Goal: Task Accomplishment & Management: Manage account settings

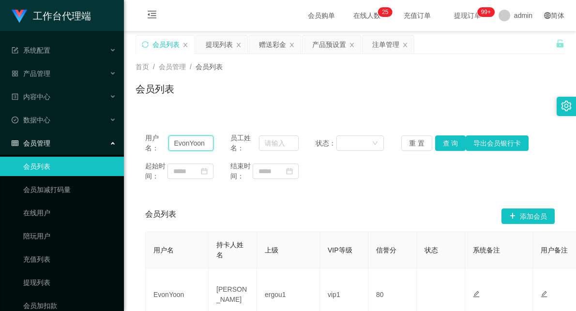
click at [184, 143] on input "EvonYoon" at bounding box center [190, 142] width 45 height 15
click at [269, 49] on div "赠送彩金" at bounding box center [272, 44] width 27 height 18
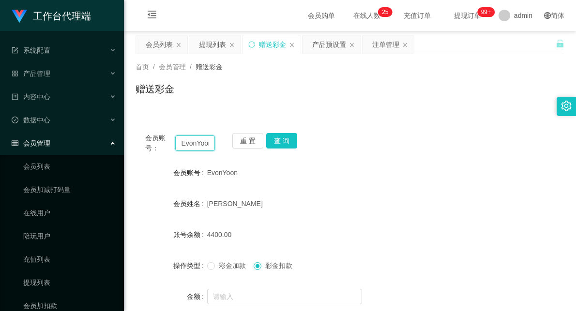
click at [196, 148] on input "EvonYoon" at bounding box center [195, 142] width 40 height 15
click at [287, 142] on button "查 询" at bounding box center [281, 140] width 31 height 15
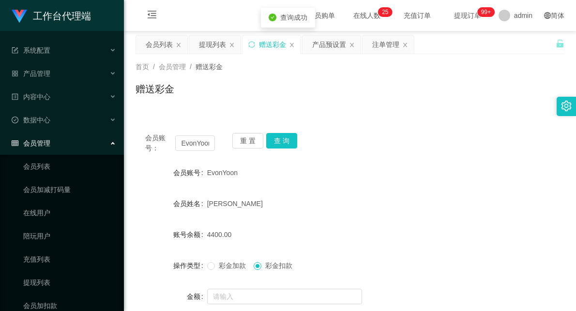
click at [384, 167] on div "EvonYoon" at bounding box center [332, 172] width 250 height 19
click at [291, 135] on button "查 询" at bounding box center [281, 140] width 31 height 15
click at [242, 294] on input "text" at bounding box center [284, 296] width 155 height 15
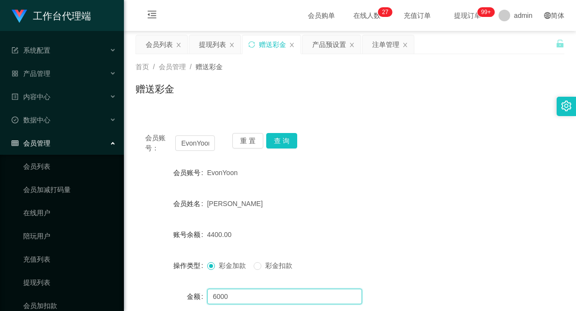
scroll to position [92, 0]
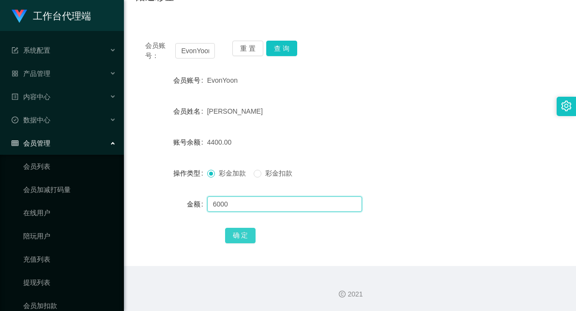
type input "6000"
click at [238, 233] on button "确 定" at bounding box center [240, 235] width 31 height 15
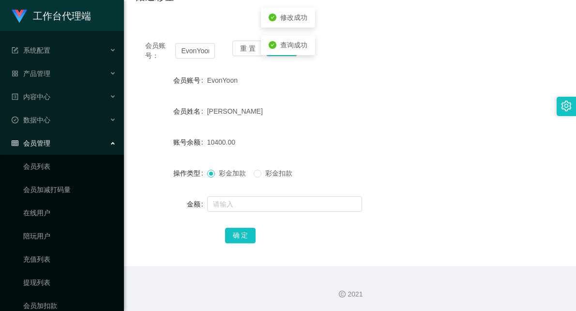
drag, startPoint x: 395, startPoint y: 163, endPoint x: 403, endPoint y: 147, distance: 17.7
click at [396, 163] on form "会员账号 EvonYoon 会员姓名 [PERSON_NAME] 账号余额 10400.00 操作类型 彩金加款 彩金扣款 金额 确 定" at bounding box center [349, 158] width 429 height 174
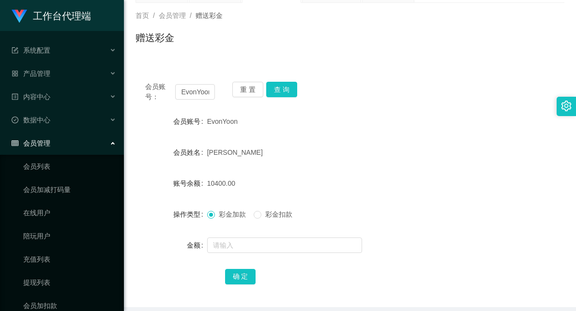
scroll to position [0, 0]
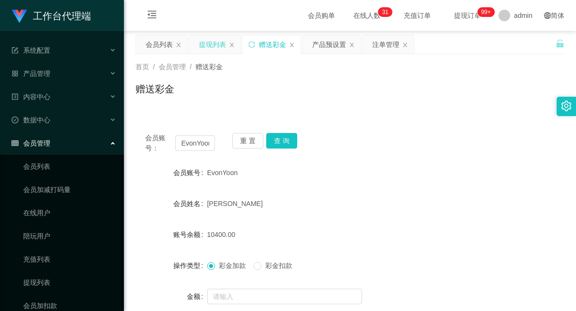
click at [211, 45] on div "提现列表" at bounding box center [212, 44] width 27 height 18
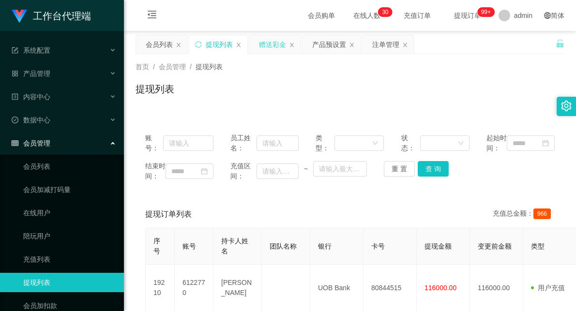
click at [276, 43] on div "赠送彩金" at bounding box center [272, 44] width 27 height 18
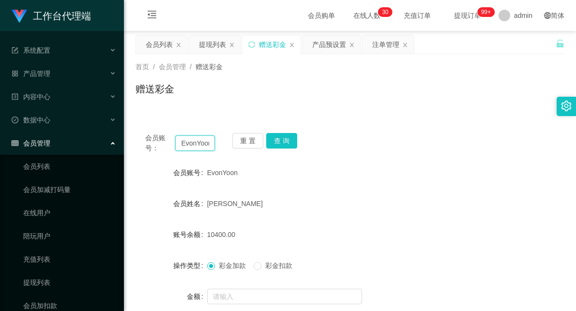
click at [195, 141] on input "EvonYoon" at bounding box center [195, 142] width 40 height 15
click at [191, 146] on input "EvonYoon" at bounding box center [195, 142] width 40 height 15
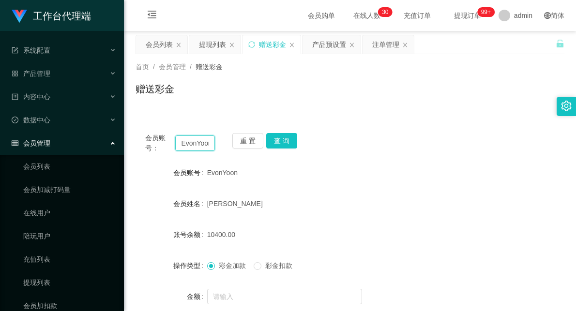
click at [193, 144] on input "EvonYoon" at bounding box center [195, 142] width 40 height 15
click at [312, 45] on div "产品预设置" at bounding box center [329, 44] width 34 height 18
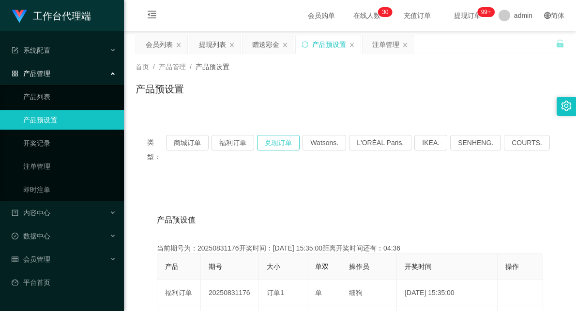
click at [282, 146] on button "兑现订单" at bounding box center [278, 142] width 43 height 15
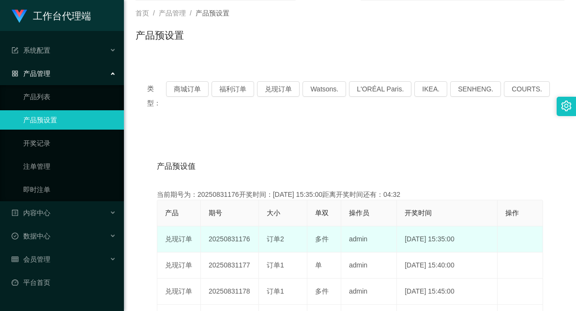
drag, startPoint x: 265, startPoint y: 223, endPoint x: 306, endPoint y: 223, distance: 41.1
click at [306, 226] on td "订单2" at bounding box center [283, 239] width 48 height 26
click at [322, 235] on span "多件" at bounding box center [322, 239] width 14 height 8
drag, startPoint x: 270, startPoint y: 223, endPoint x: 327, endPoint y: 224, distance: 57.1
click at [327, 226] on tr "兑现订单 20250831176 订单2 多件 admin [DATE] 15:35:00 编 辑 限制投注" at bounding box center [350, 239] width 386 height 26
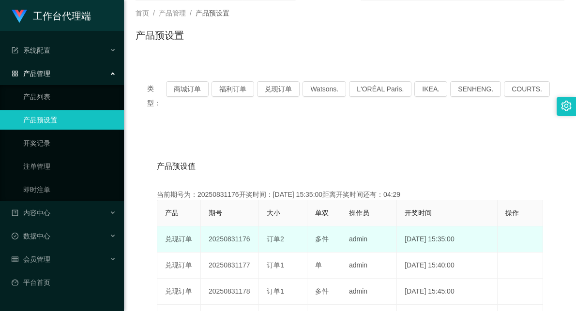
click at [330, 234] on div "多件" at bounding box center [324, 239] width 18 height 10
drag, startPoint x: 269, startPoint y: 226, endPoint x: 328, endPoint y: 223, distance: 58.7
click at [328, 226] on tr "兑现订单 20250831176 订单2 多件 admin [DATE] 15:35:00 编 辑 限制投注" at bounding box center [350, 239] width 386 height 26
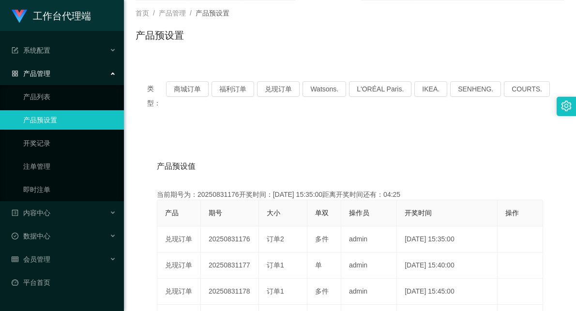
click at [441, 32] on div "产品预设置" at bounding box center [349, 39] width 429 height 22
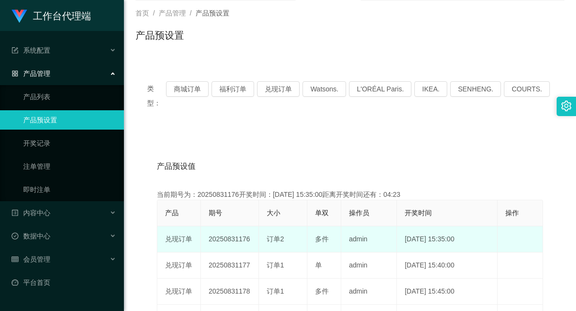
click at [273, 235] on span "订单2" at bounding box center [275, 239] width 17 height 8
click at [320, 235] on span "多件" at bounding box center [322, 239] width 14 height 8
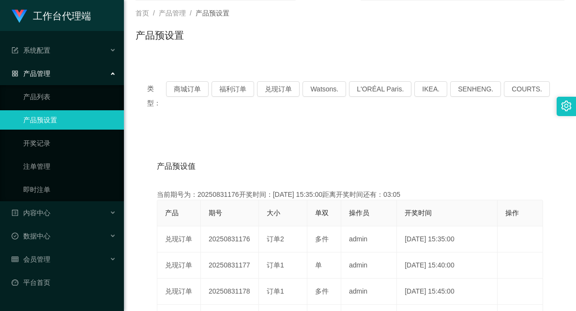
click at [415, 153] on div "产品预设值 添加期号" at bounding box center [350, 166] width 386 height 27
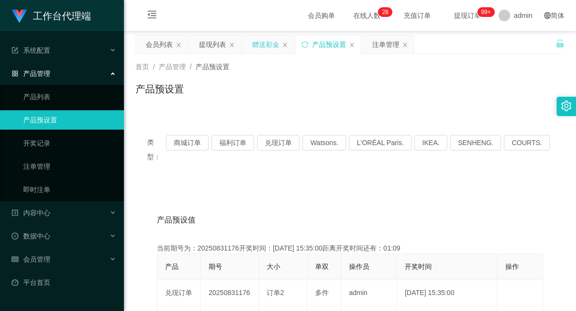
click at [263, 41] on div "赠送彩金" at bounding box center [265, 44] width 27 height 18
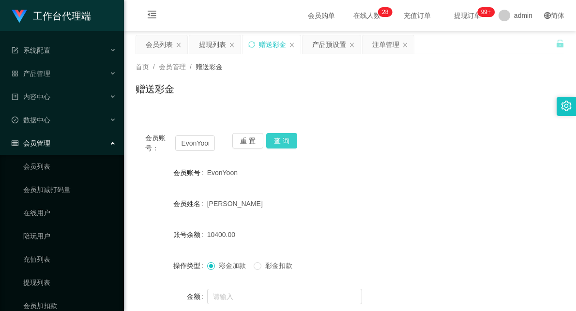
click at [284, 139] on button "查 询" at bounding box center [281, 140] width 31 height 15
click at [196, 142] on input "EvonYoon" at bounding box center [195, 142] width 40 height 15
click at [389, 47] on div "注单管理" at bounding box center [385, 44] width 27 height 18
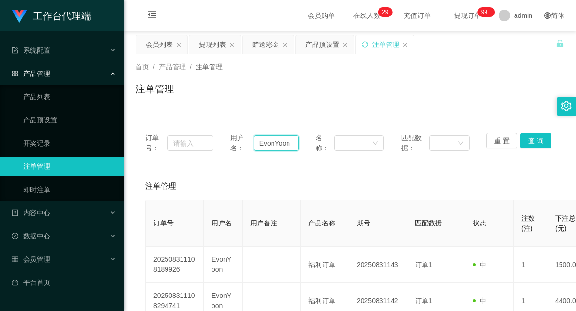
click at [281, 143] on input "EvonYoon" at bounding box center [275, 142] width 45 height 15
click at [528, 138] on button "查 询" at bounding box center [535, 140] width 31 height 15
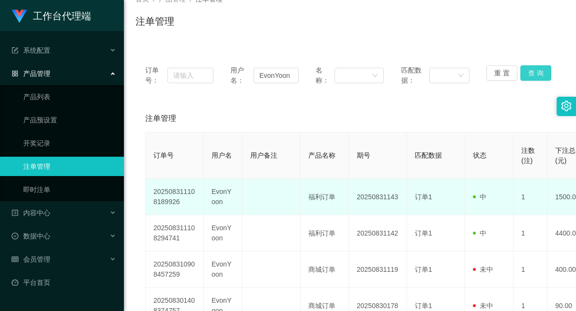
scroll to position [54, 0]
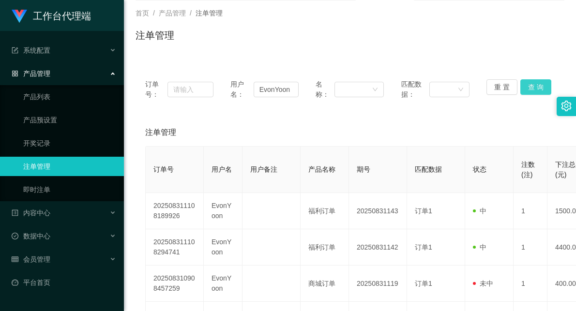
click at [530, 88] on button "查 询" at bounding box center [535, 86] width 31 height 15
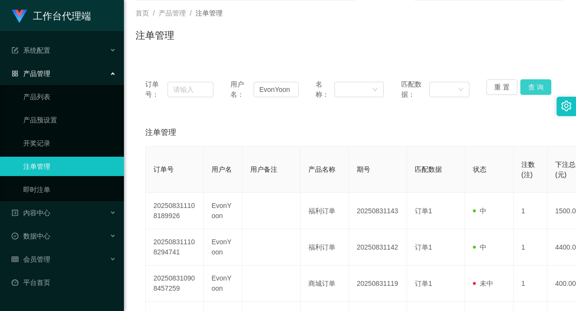
click at [530, 88] on button "查 询" at bounding box center [535, 86] width 31 height 15
click at [530, 88] on button "查 询" at bounding box center [541, 86] width 42 height 15
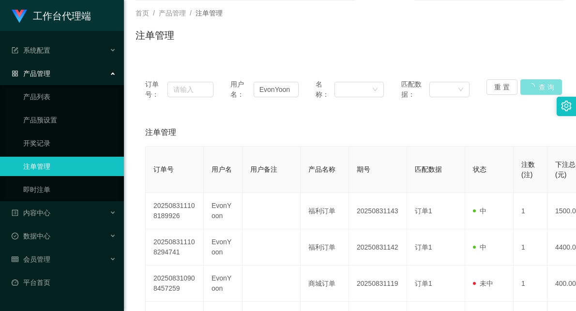
click at [530, 88] on button "查 询" at bounding box center [541, 86] width 42 height 15
click at [530, 88] on div "重 置 查 询" at bounding box center [520, 89] width 68 height 20
click at [530, 88] on button "查 询" at bounding box center [535, 86] width 31 height 15
click at [532, 93] on button "查 询" at bounding box center [535, 86] width 31 height 15
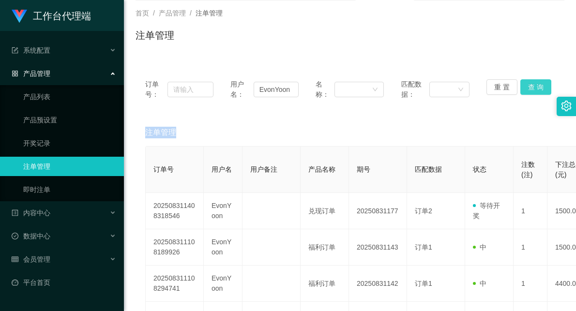
scroll to position [0, 0]
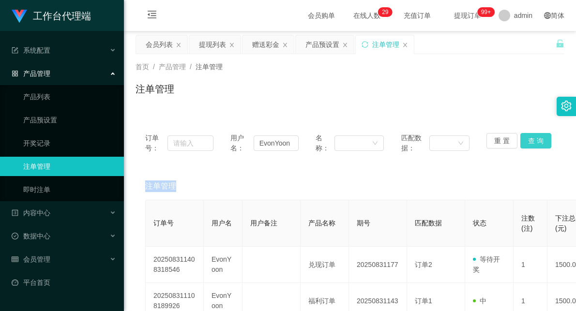
click at [535, 140] on button "查 询" at bounding box center [535, 140] width 31 height 15
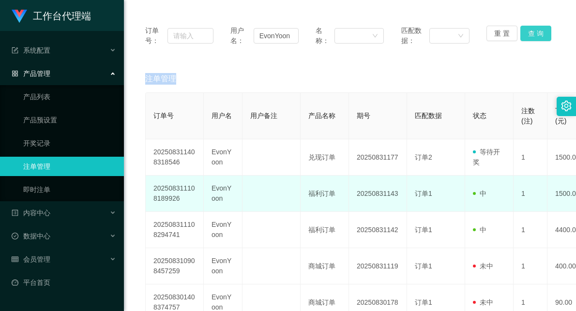
scroll to position [54, 0]
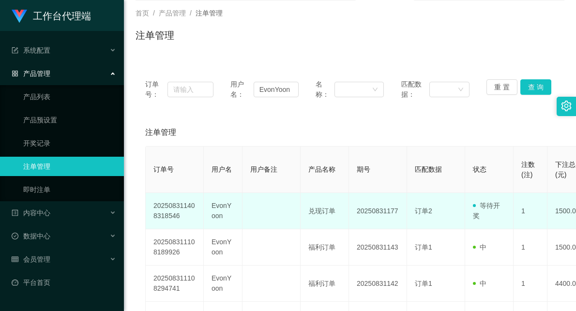
click at [488, 205] on span "等待开奖" at bounding box center [486, 211] width 27 height 18
click at [487, 212] on td "等待开奖" at bounding box center [489, 211] width 48 height 36
click at [494, 206] on span "等待开奖" at bounding box center [486, 211] width 27 height 18
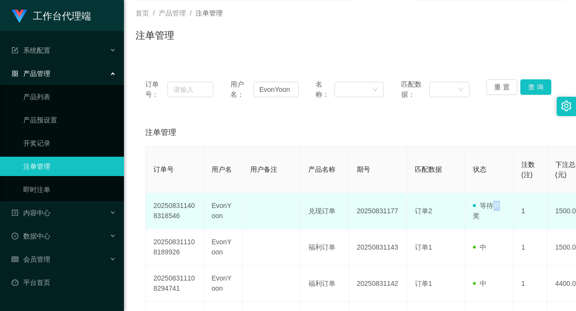
click at [494, 206] on span "等待开奖" at bounding box center [486, 211] width 27 height 18
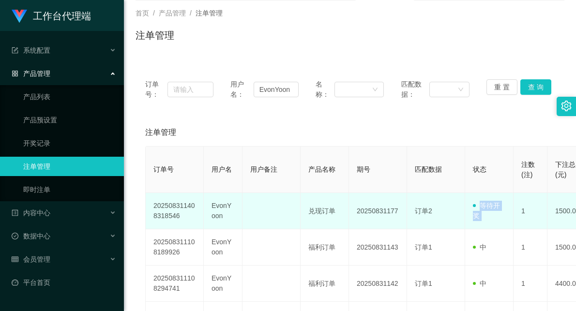
click at [494, 206] on span "等待开奖" at bounding box center [486, 211] width 27 height 18
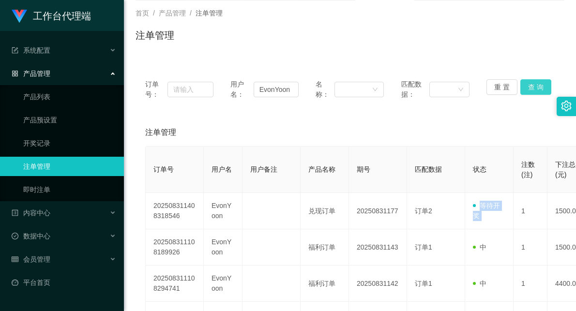
click at [528, 92] on button "查 询" at bounding box center [535, 86] width 31 height 15
click at [532, 92] on button "查 询" at bounding box center [535, 86] width 31 height 15
click at [530, 81] on button "查 询" at bounding box center [535, 86] width 31 height 15
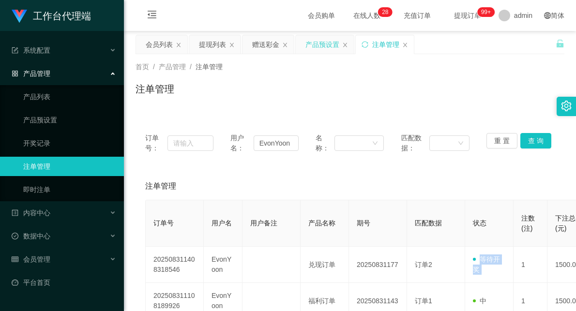
click at [321, 45] on div "产品预设置" at bounding box center [322, 44] width 34 height 18
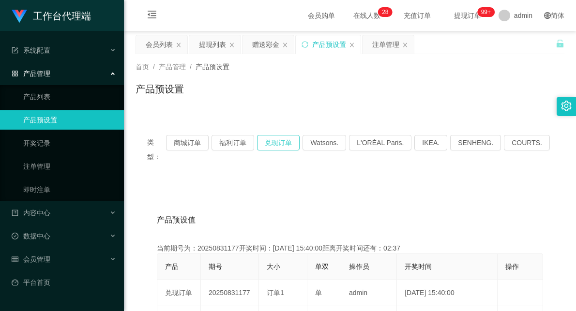
click at [285, 143] on button "兑现订单" at bounding box center [278, 142] width 43 height 15
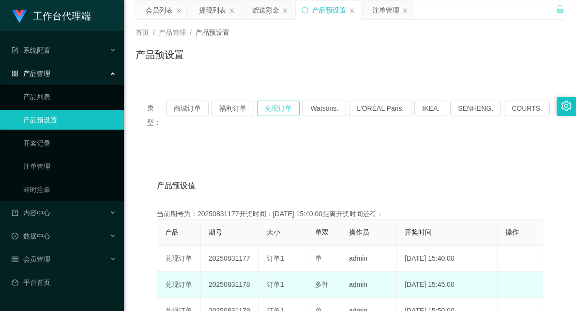
scroll to position [54, 0]
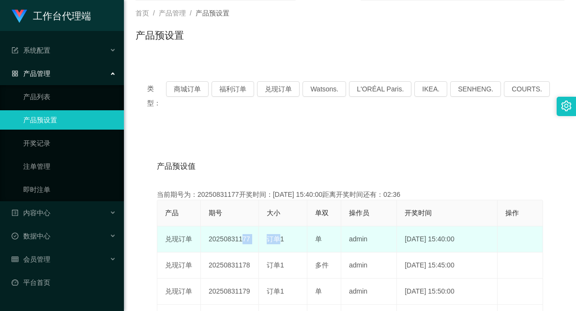
drag, startPoint x: 238, startPoint y: 227, endPoint x: 284, endPoint y: 224, distance: 45.6
click at [273, 226] on tr "兑现订单 20250831177 订单1 单 admin [DATE] 15:40:00 编 辑 限制投注" at bounding box center [350, 239] width 386 height 26
click at [306, 226] on td "订单1" at bounding box center [283, 239] width 48 height 26
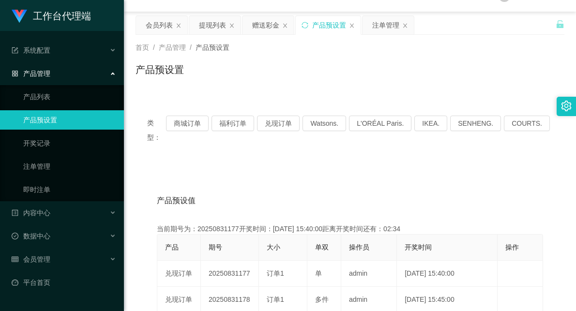
scroll to position [0, 0]
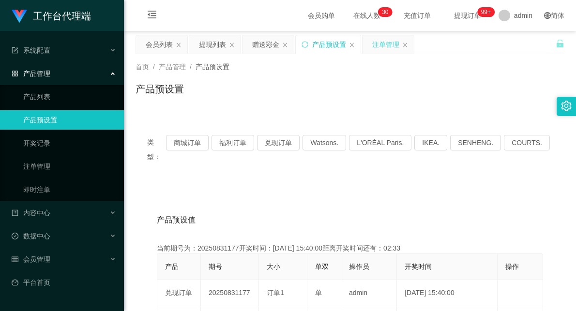
click at [379, 45] on div "注单管理" at bounding box center [385, 44] width 27 height 18
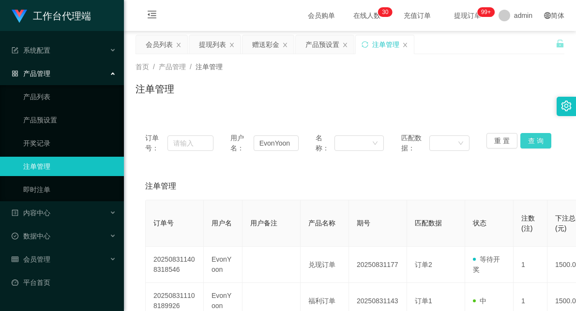
drag, startPoint x: 533, startPoint y: 142, endPoint x: 527, endPoint y: 150, distance: 10.1
click at [532, 142] on button "查 询" at bounding box center [535, 140] width 31 height 15
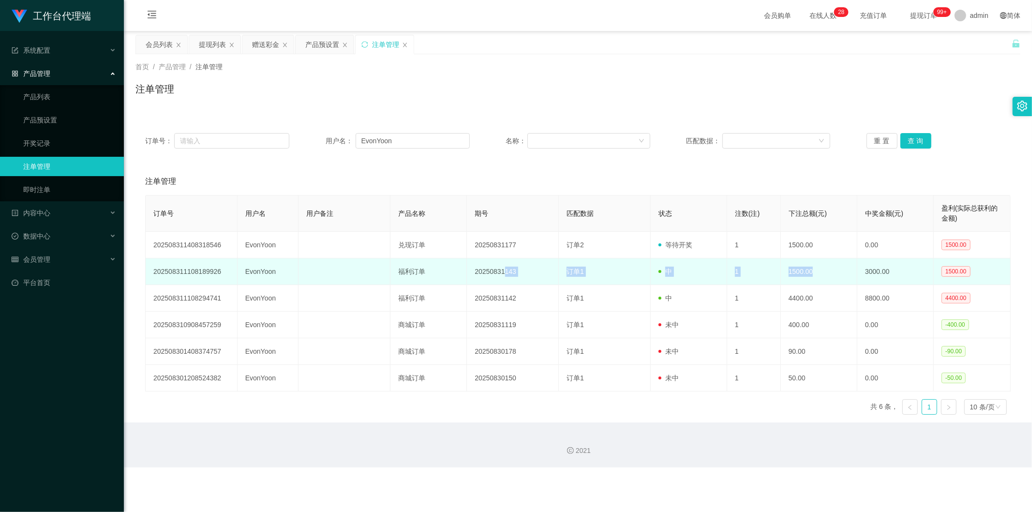
drag, startPoint x: 503, startPoint y: 272, endPoint x: 842, endPoint y: 282, distance: 339.3
click at [575, 282] on tr "202508311108189926 EvonYoon 福利订单 20250831143 订单1 中 1 1500.00 3000.00 1500.00" at bounding box center [578, 271] width 865 height 27
click at [575, 279] on td "中" at bounding box center [689, 271] width 76 height 27
drag, startPoint x: 504, startPoint y: 273, endPoint x: 519, endPoint y: 271, distance: 15.1
click at [519, 271] on td "20250831143" at bounding box center [513, 271] width 92 height 27
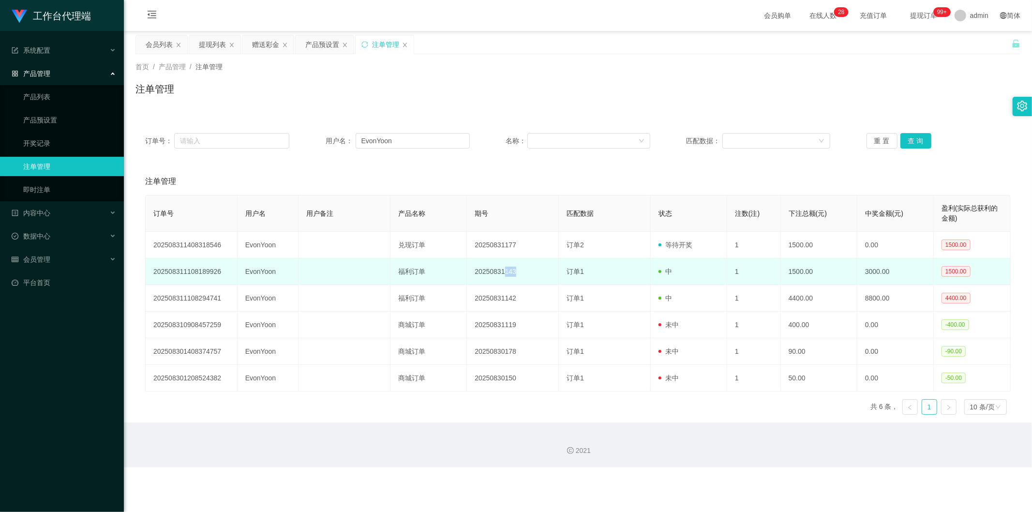
click at [548, 270] on td "20250831143" at bounding box center [513, 271] width 92 height 27
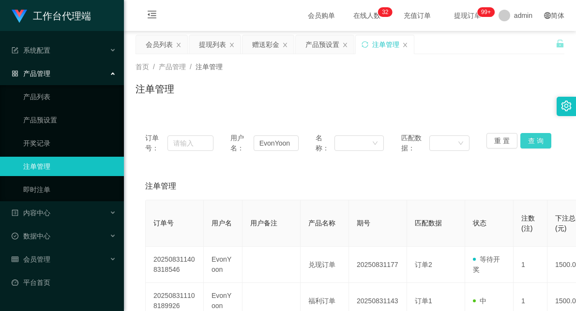
click at [531, 138] on button "查 询" at bounding box center [535, 140] width 31 height 15
click at [267, 147] on input "EvonYoon" at bounding box center [275, 142] width 45 height 15
click at [272, 40] on div "赠送彩金" at bounding box center [265, 44] width 27 height 18
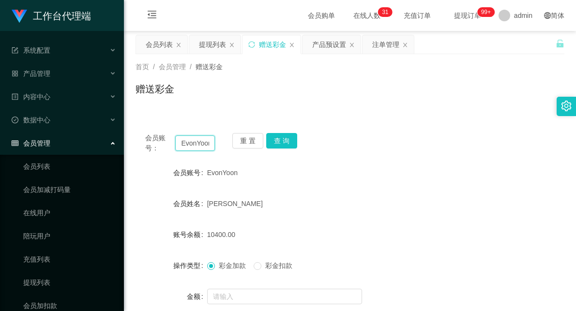
click at [201, 143] on input "EvonYoon" at bounding box center [195, 142] width 40 height 15
click at [278, 138] on button "查 询" at bounding box center [281, 140] width 31 height 15
click at [283, 265] on span "彩金扣款" at bounding box center [278, 266] width 35 height 8
click at [229, 267] on span "彩金加款" at bounding box center [232, 266] width 35 height 8
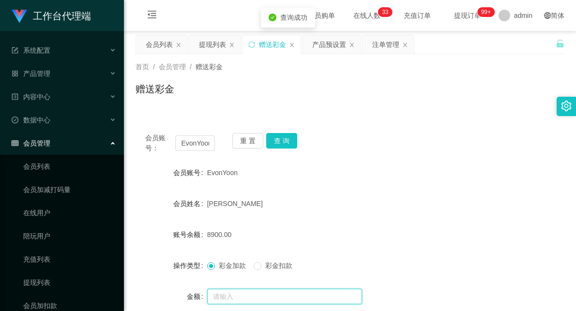
drag, startPoint x: 230, startPoint y: 296, endPoint x: 223, endPoint y: 291, distance: 8.7
click at [230, 296] on input "text" at bounding box center [284, 296] width 155 height 15
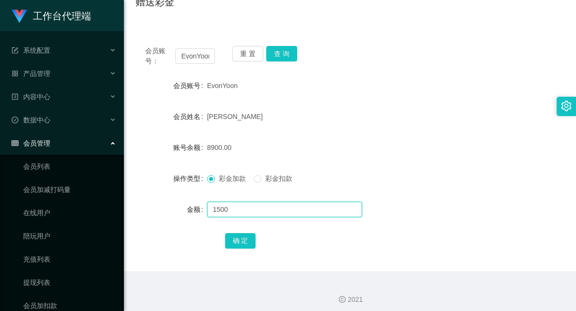
scroll to position [92, 0]
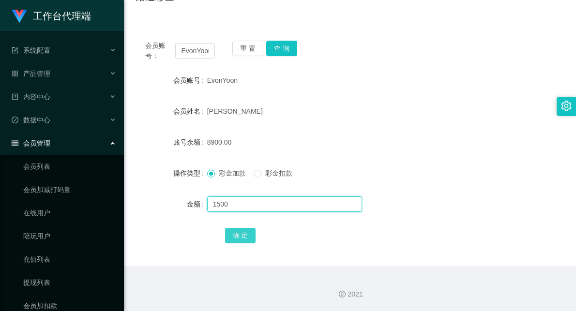
type input "1500"
click at [250, 233] on button "确 定" at bounding box center [240, 235] width 31 height 15
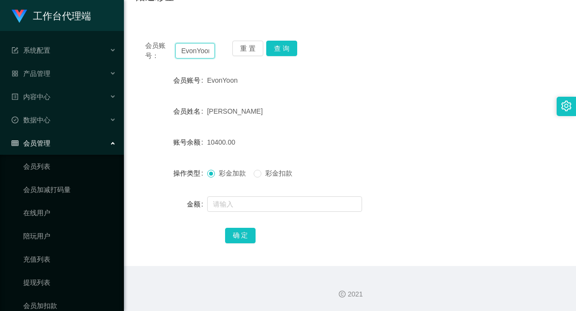
click at [193, 53] on input "EvonYoon" at bounding box center [195, 50] width 40 height 15
